Goal: Find specific page/section: Find specific page/section

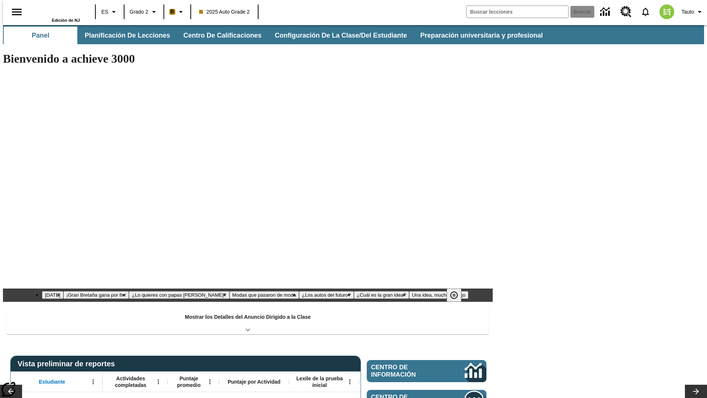
type input "-1"
click at [123, 35] on button "Planificación de lecciones" at bounding box center [128, 36] width 98 height 18
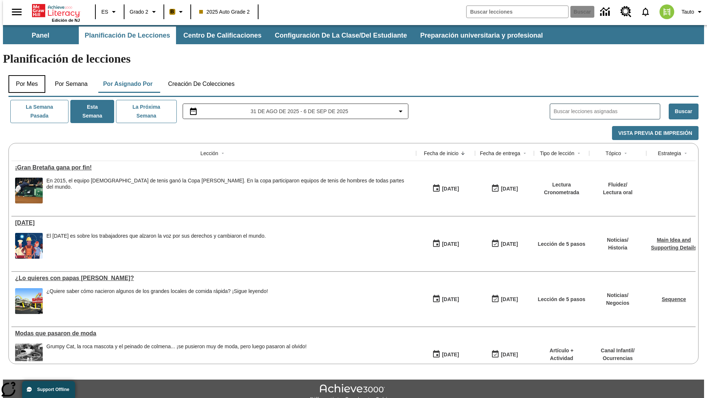
click at [24, 75] on button "Por mes" at bounding box center [26, 84] width 37 height 18
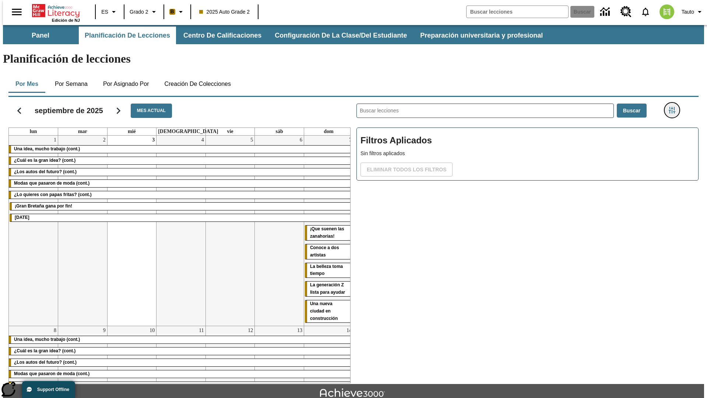
click at [675, 107] on icon "Menú lateral de filtros" at bounding box center [672, 110] width 7 height 7
